Goal: Information Seeking & Learning: Learn about a topic

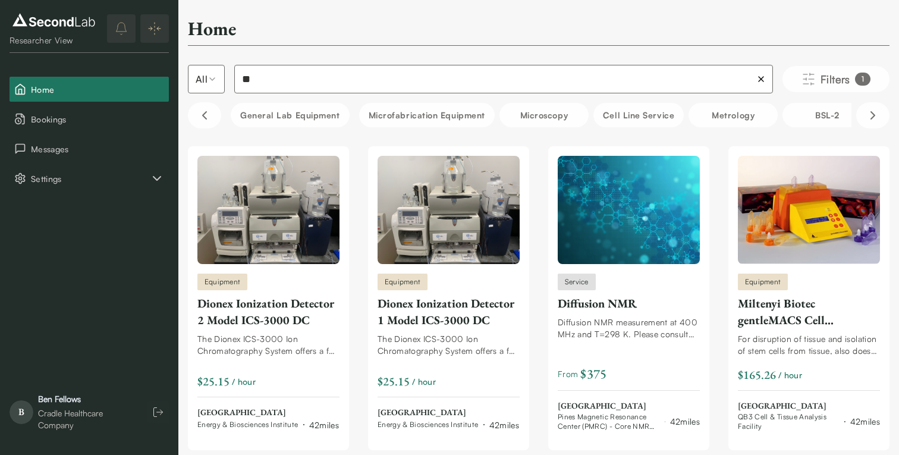
click at [328, 77] on input "**" at bounding box center [503, 79] width 539 height 29
type input "***"
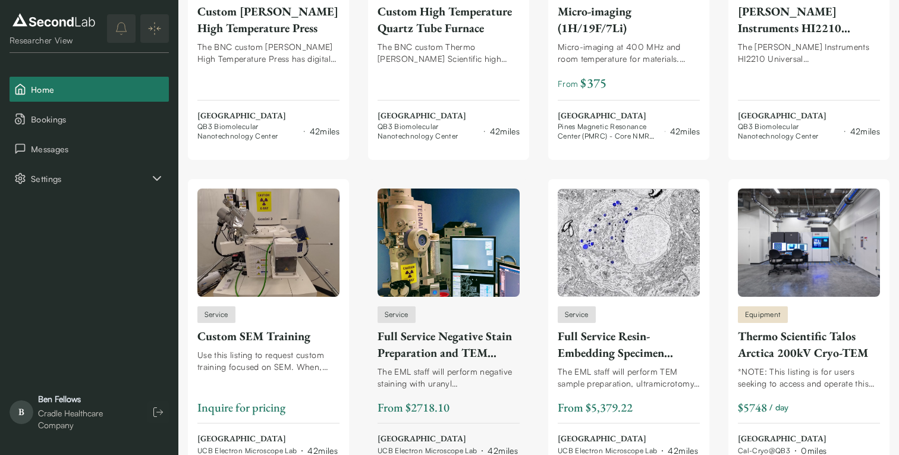
scroll to position [309, 0]
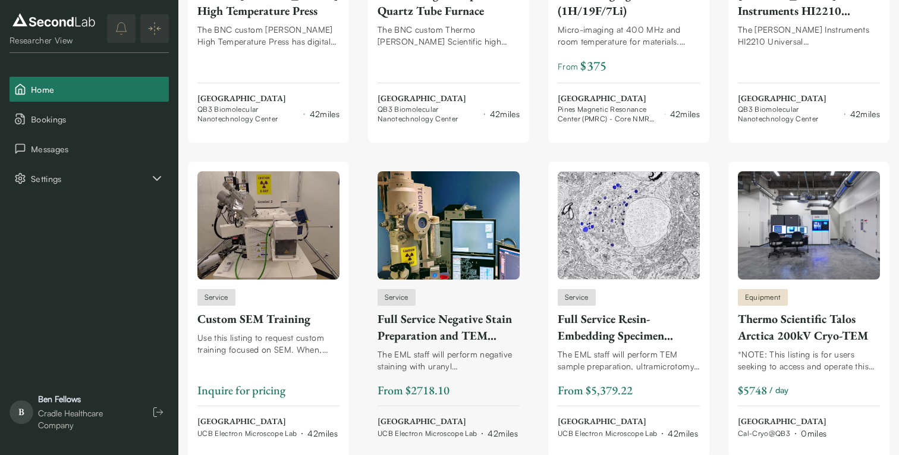
click at [442, 330] on div "Full Service Negative Stain Preparation and TEM Imaging" at bounding box center [449, 326] width 142 height 33
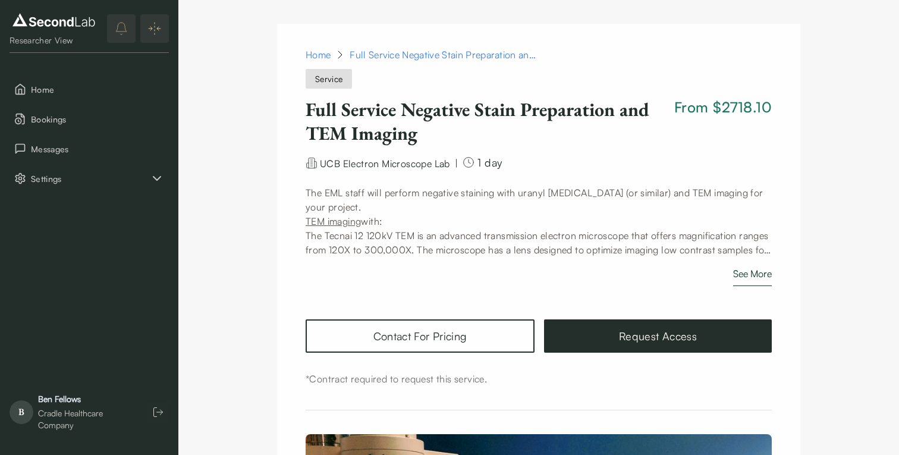
click at [733, 274] on button "See More" at bounding box center [752, 276] width 39 height 20
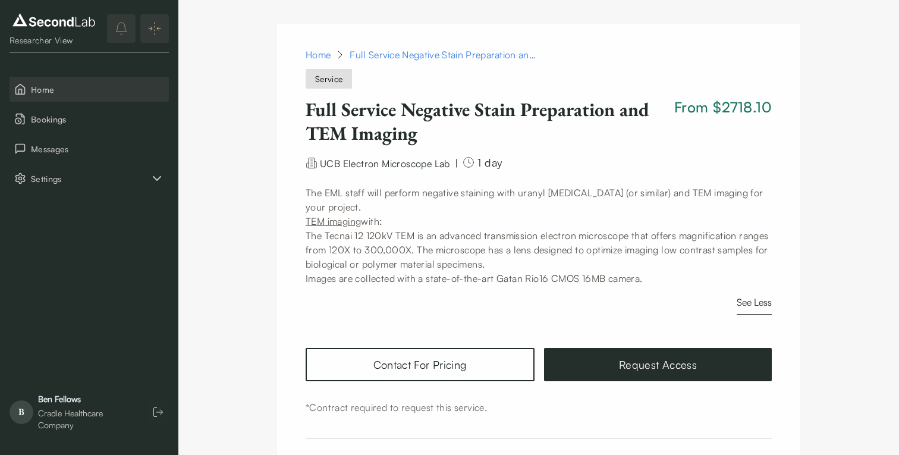
click at [48, 88] on span "Home" at bounding box center [97, 89] width 133 height 12
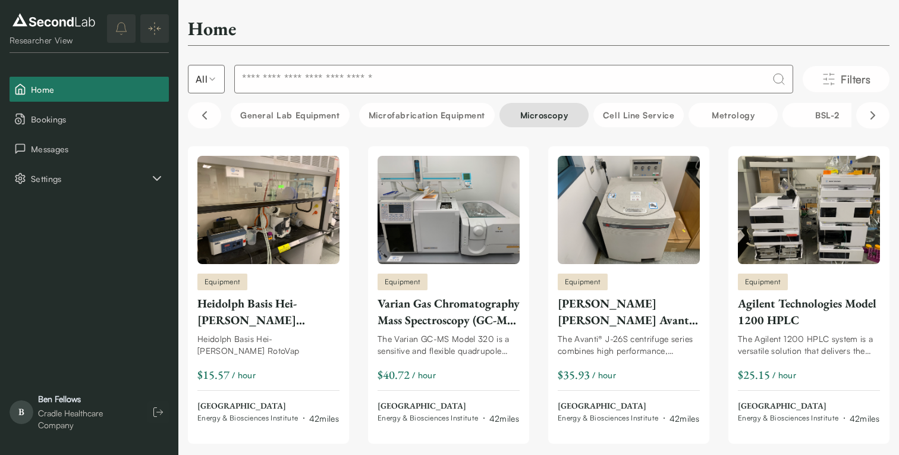
click at [550, 119] on button "Microscopy" at bounding box center [544, 115] width 89 height 24
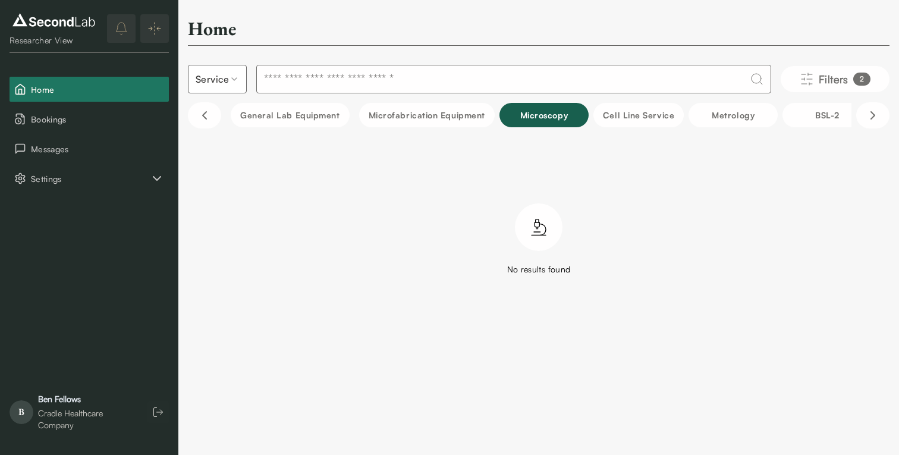
click at [215, 87] on html "SKIP TO CONTENT Researcher View Home Bookings Messages Settings BF Researcher V…" at bounding box center [449, 161] width 899 height 323
drag, startPoint x: 206, startPoint y: 111, endPoint x: 760, endPoint y: 137, distance: 554.4
click at [253, 90] on html "SKIP TO CONTENT Researcher View Home Bookings Messages Settings BF Researcher V…" at bounding box center [449, 161] width 899 height 323
click at [840, 70] on html "SKIP TO CONTENT Researcher View Home Bookings Messages Settings BF Researcher V…" at bounding box center [449, 161] width 899 height 323
click at [838, 74] on span "Filters" at bounding box center [834, 79] width 30 height 17
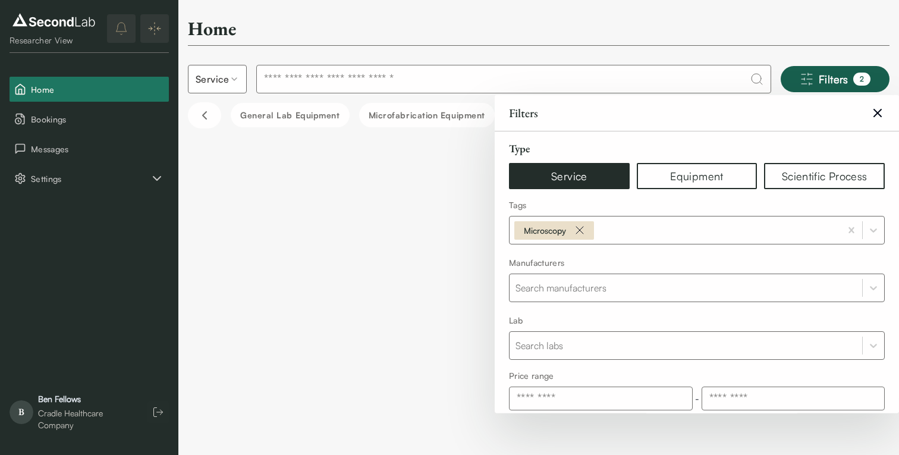
click at [877, 110] on icon "Clear Filters" at bounding box center [878, 113] width 14 height 14
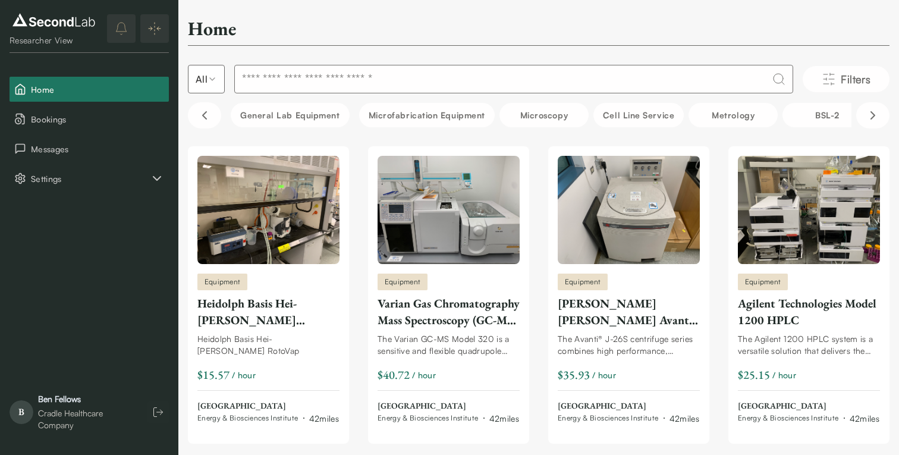
click at [293, 77] on input at bounding box center [513, 79] width 559 height 29
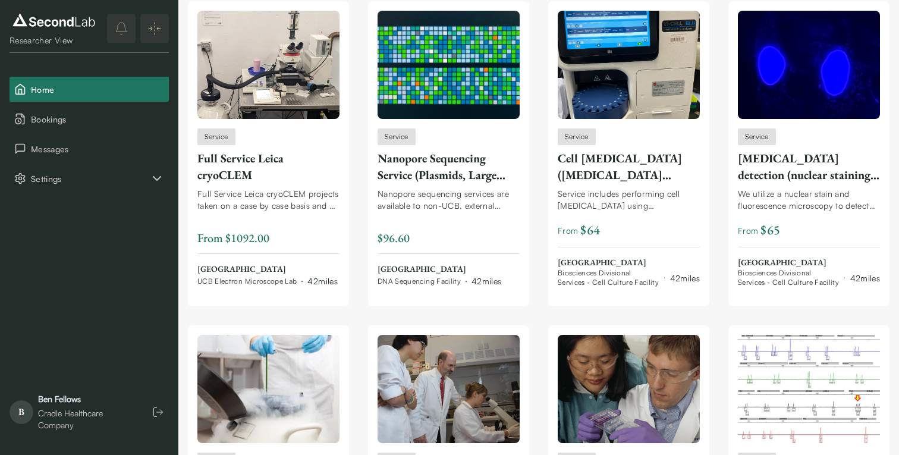
scroll to position [4698, 0]
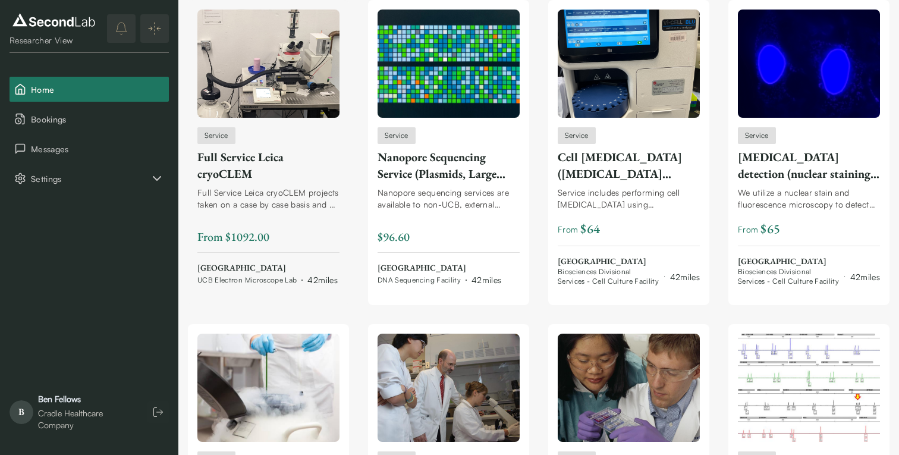
click at [258, 182] on div "Full Service Leica cryoCLEM" at bounding box center [268, 165] width 142 height 33
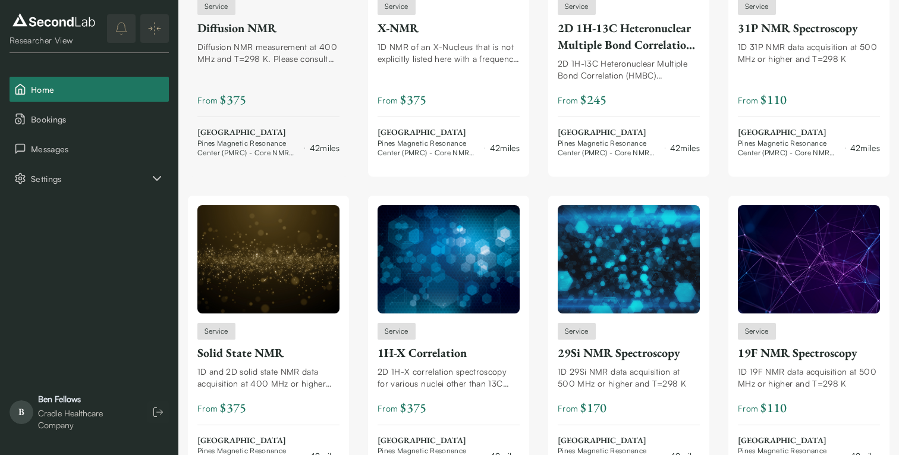
scroll to position [0, 0]
